Goal: Find specific page/section

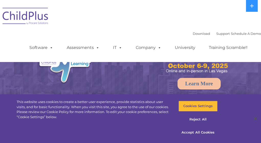
select select "MEDIUM"
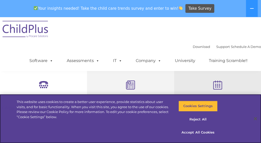
scroll to position [167, 0]
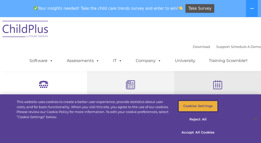
click at [211, 109] on button "Cookies Settings" at bounding box center [197, 105] width 39 height 11
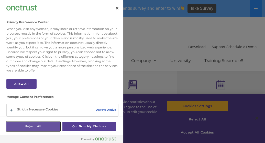
click at [42, 127] on button "Reject All" at bounding box center [33, 125] width 54 height 9
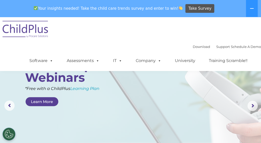
scroll to position [0, 0]
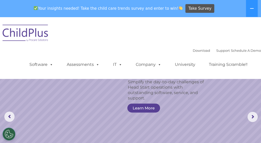
click at [49, 26] on img at bounding box center [25, 34] width 51 height 26
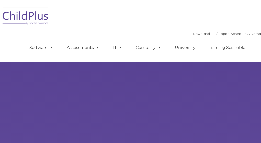
type input ""
select select "MEDIUM"
